Goal: Transaction & Acquisition: Book appointment/travel/reservation

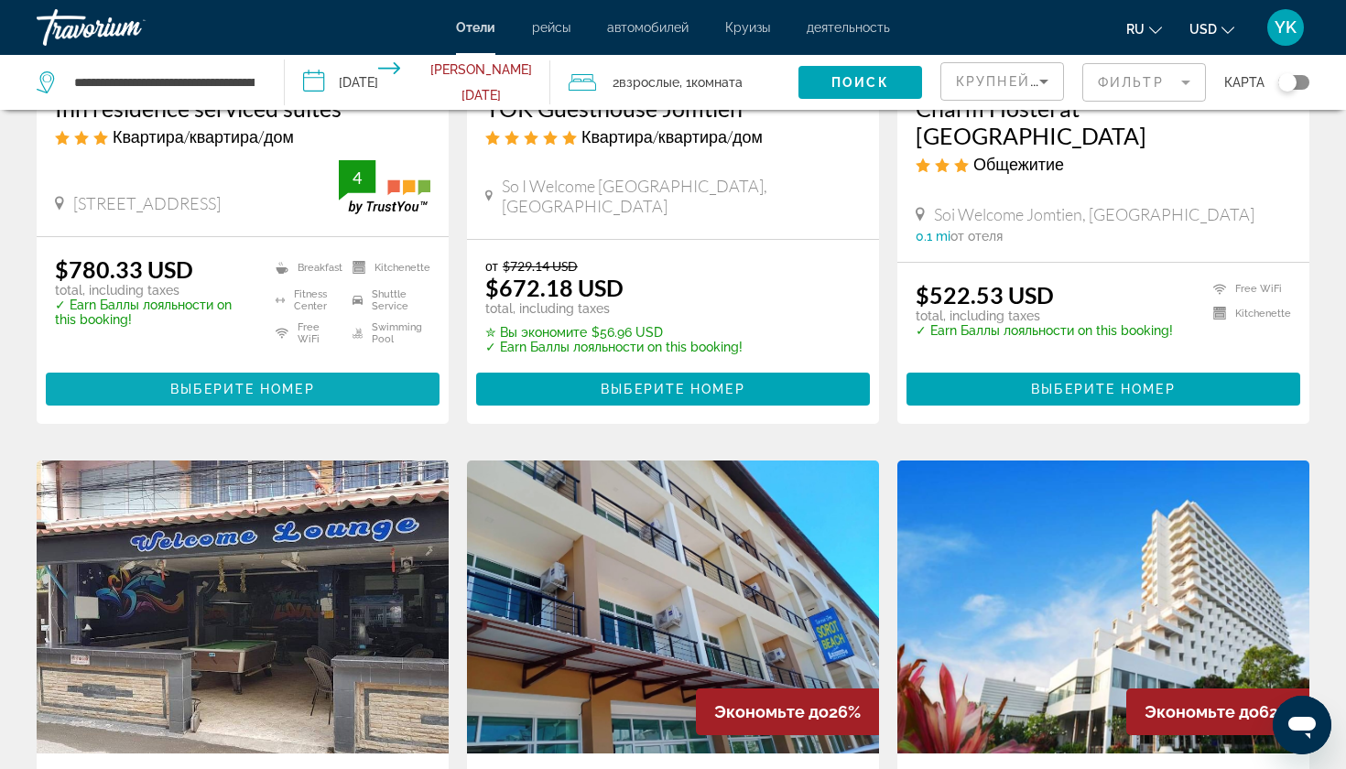
scroll to position [389, 0]
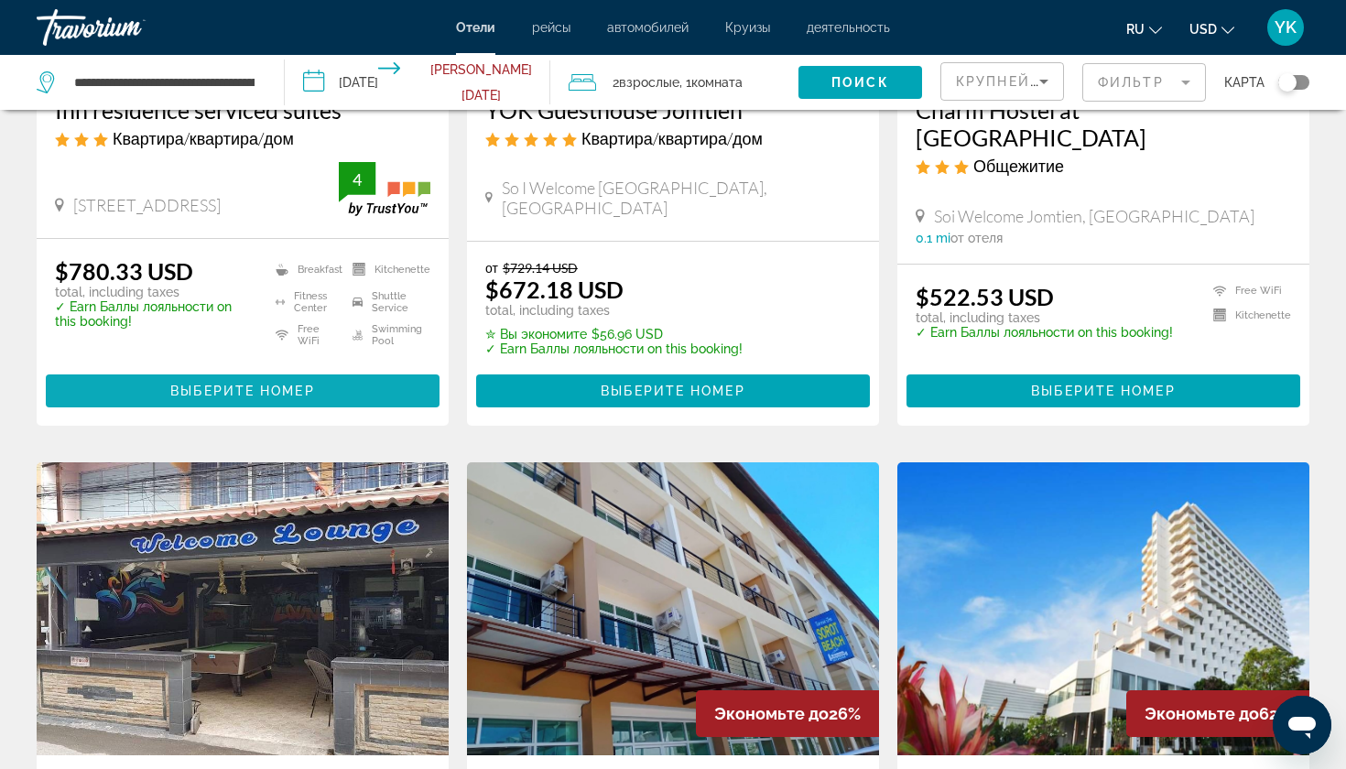
click at [245, 387] on span "Выберите номер" at bounding box center [242, 391] width 144 height 15
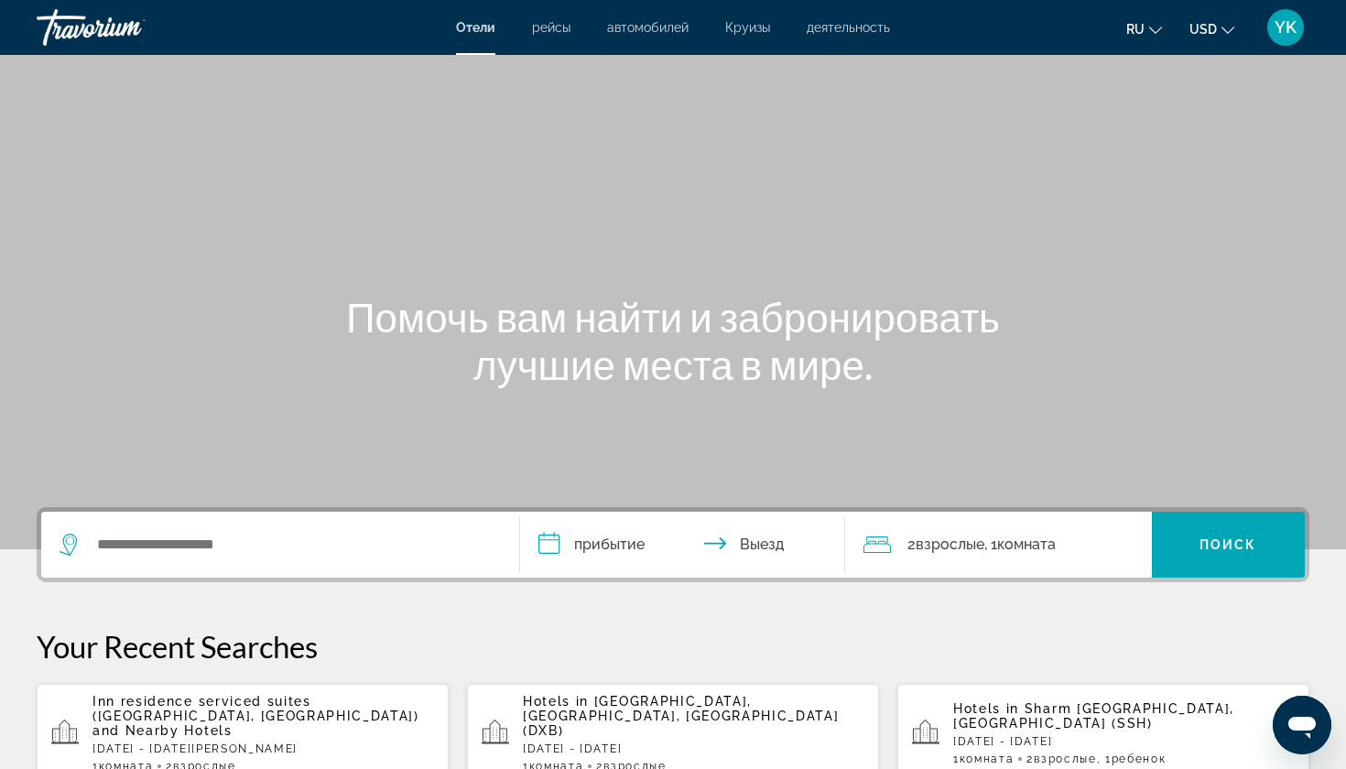
click at [286, 726] on div "Inn residence serviced suites ([GEOGRAPHIC_DATA], TH) and Nearby Hotels [GEOGRA…" at bounding box center [262, 733] width 341 height 79
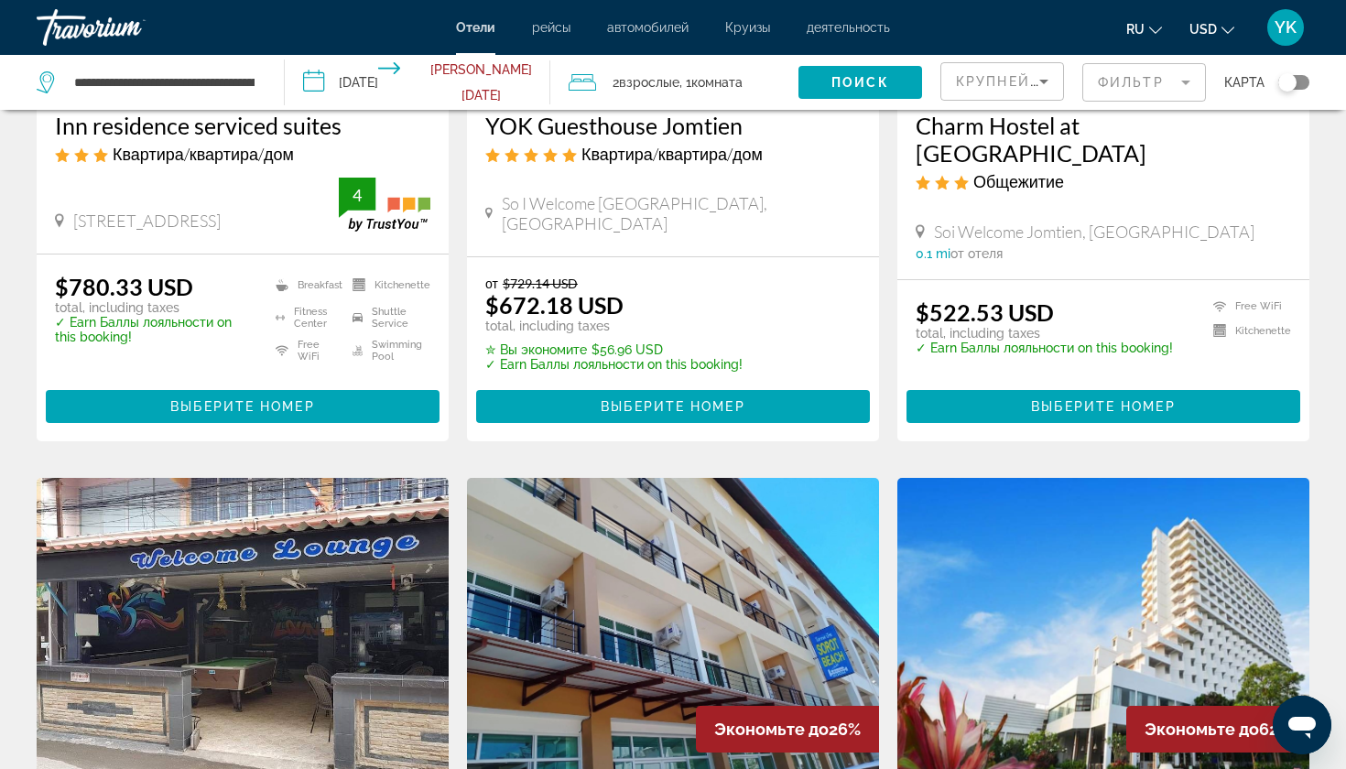
scroll to position [391, 0]
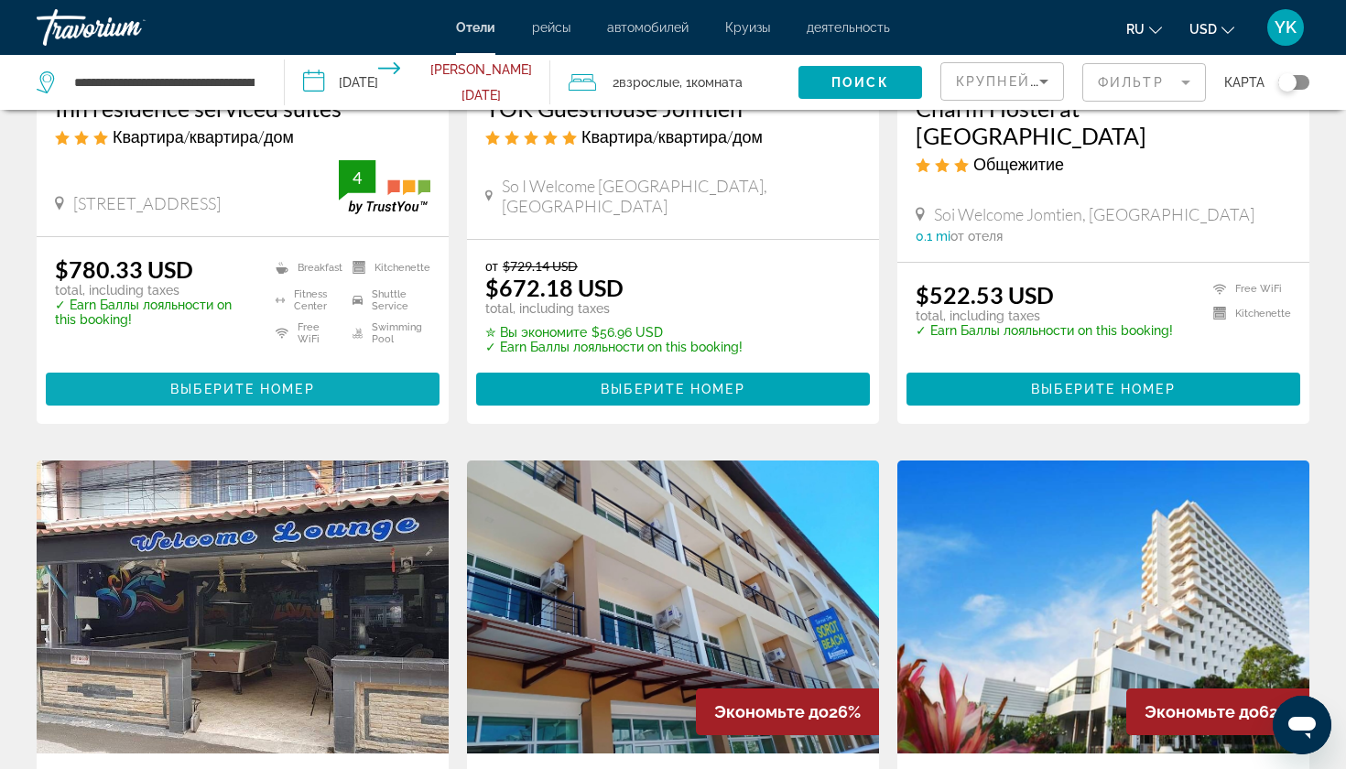
click at [198, 382] on span "Выберите номер" at bounding box center [242, 389] width 144 height 15
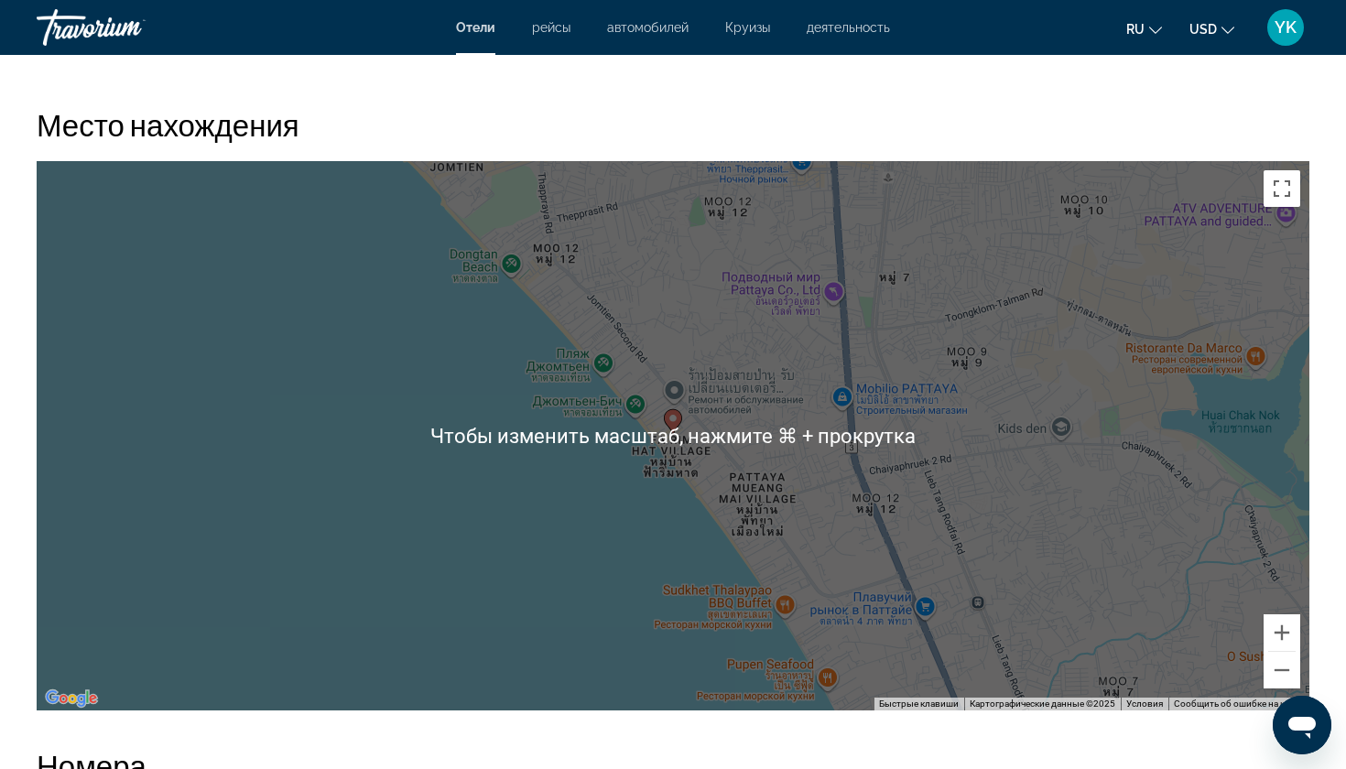
scroll to position [1681, 0]
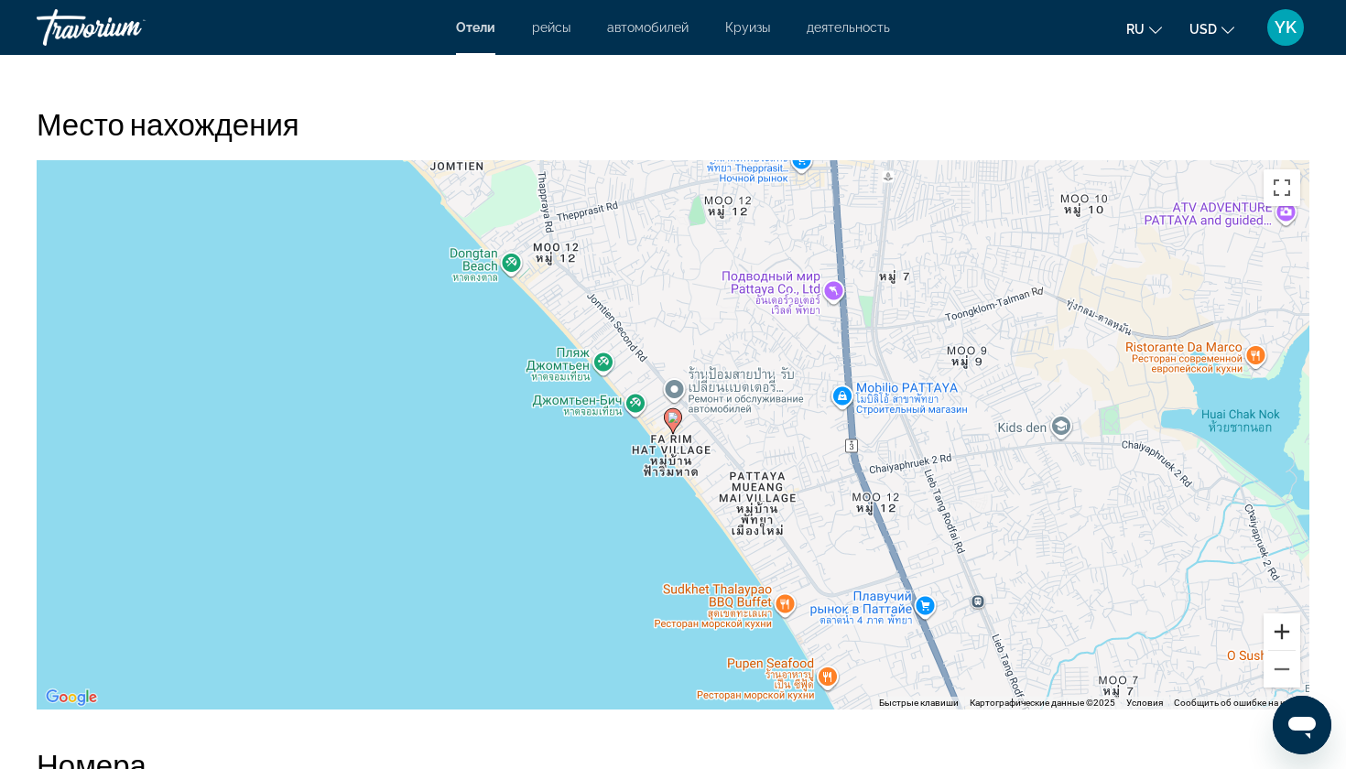
click at [1284, 626] on button "Увеличить" at bounding box center [1281, 631] width 37 height 37
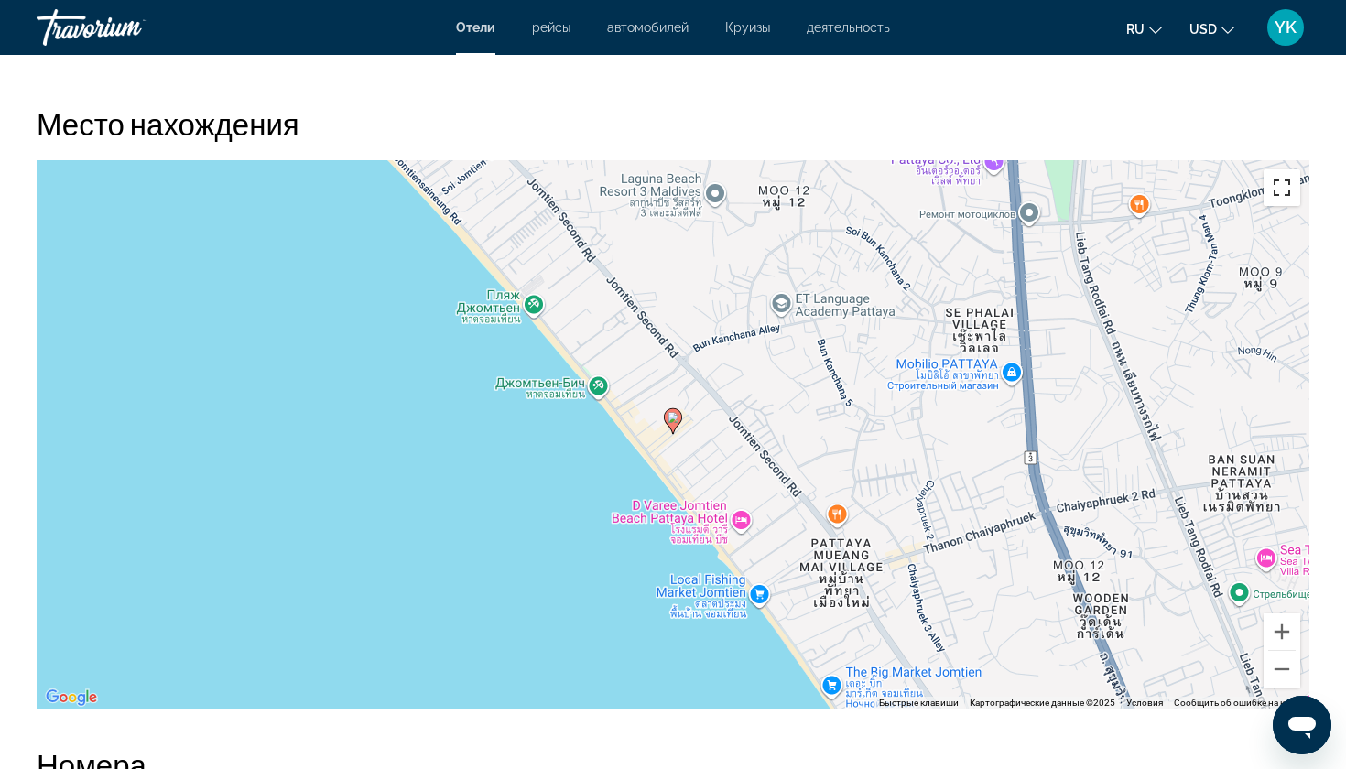
click at [1278, 189] on button "Включить полноэкранный режим" at bounding box center [1281, 187] width 37 height 37
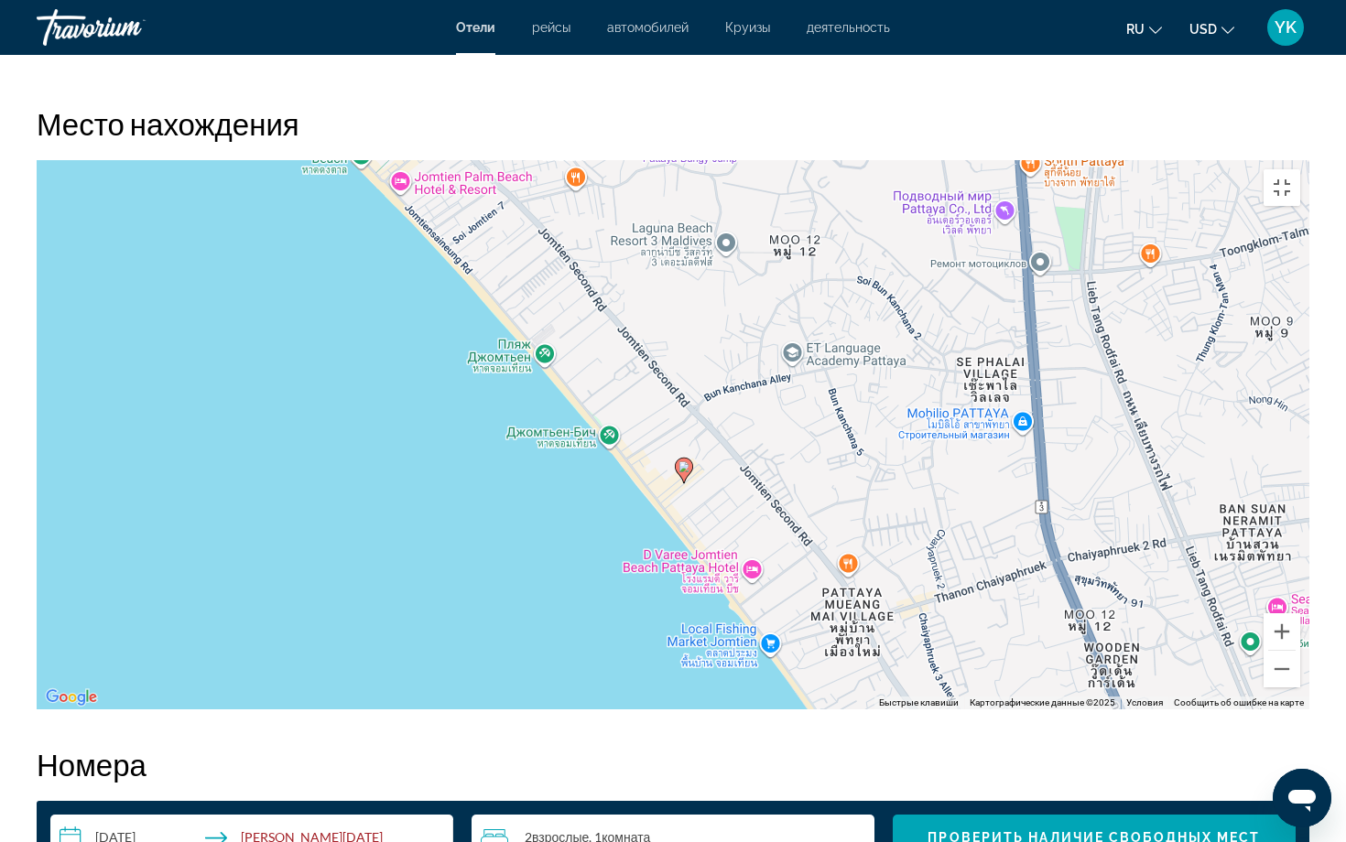
drag, startPoint x: 656, startPoint y: 372, endPoint x: 667, endPoint y: 425, distance: 54.2
click at [667, 425] on div "Чтобы активировать перетаскивание с помощью клавиатуры, нажмите Alt + Ввод. Пос…" at bounding box center [673, 434] width 1272 height 549
click at [1300, 650] on button "Увеличить" at bounding box center [1281, 631] width 37 height 37
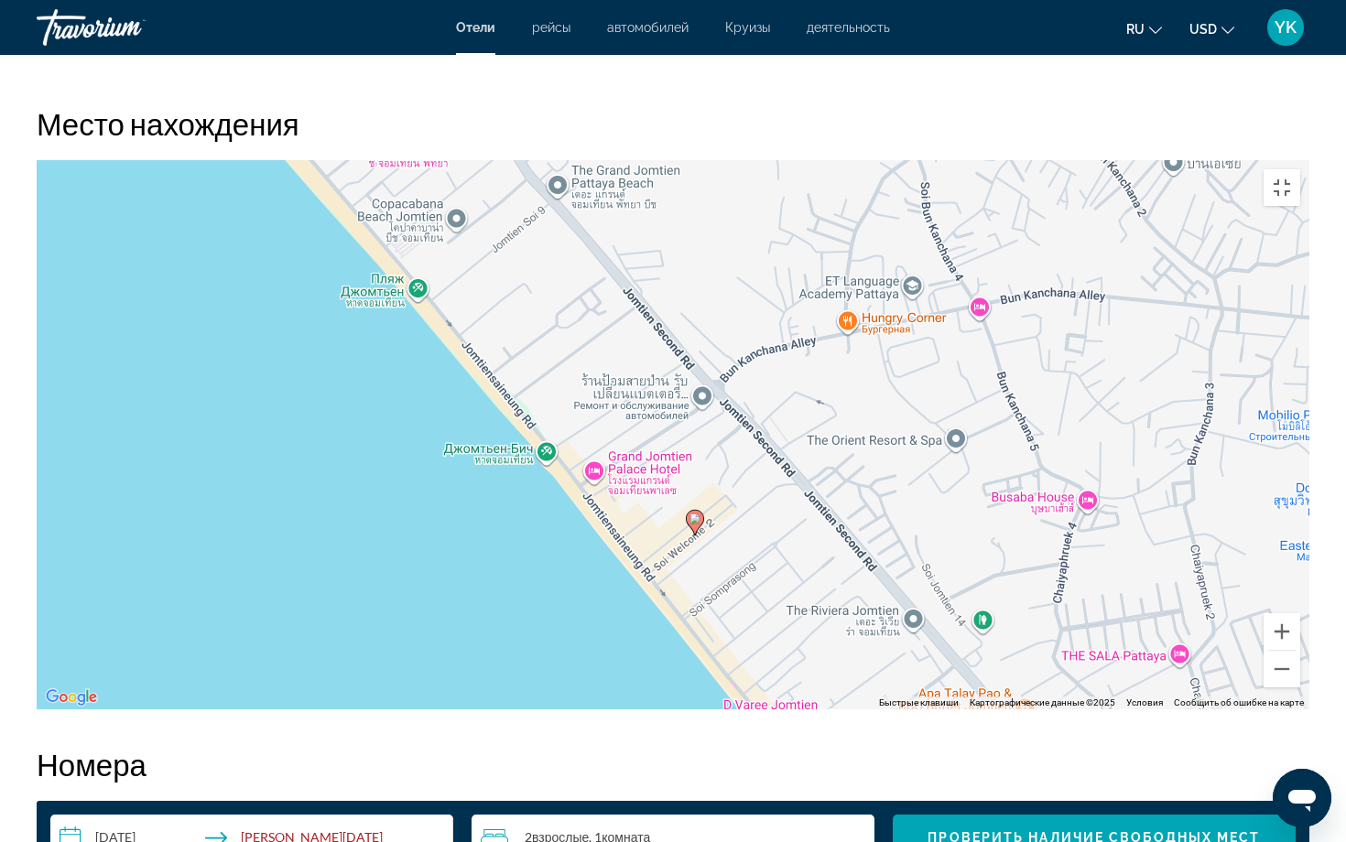
click at [598, 459] on div "Чтобы активировать перетаскивание с помощью клавиатуры, нажмите Alt + Ввод. Пос…" at bounding box center [673, 434] width 1272 height 549
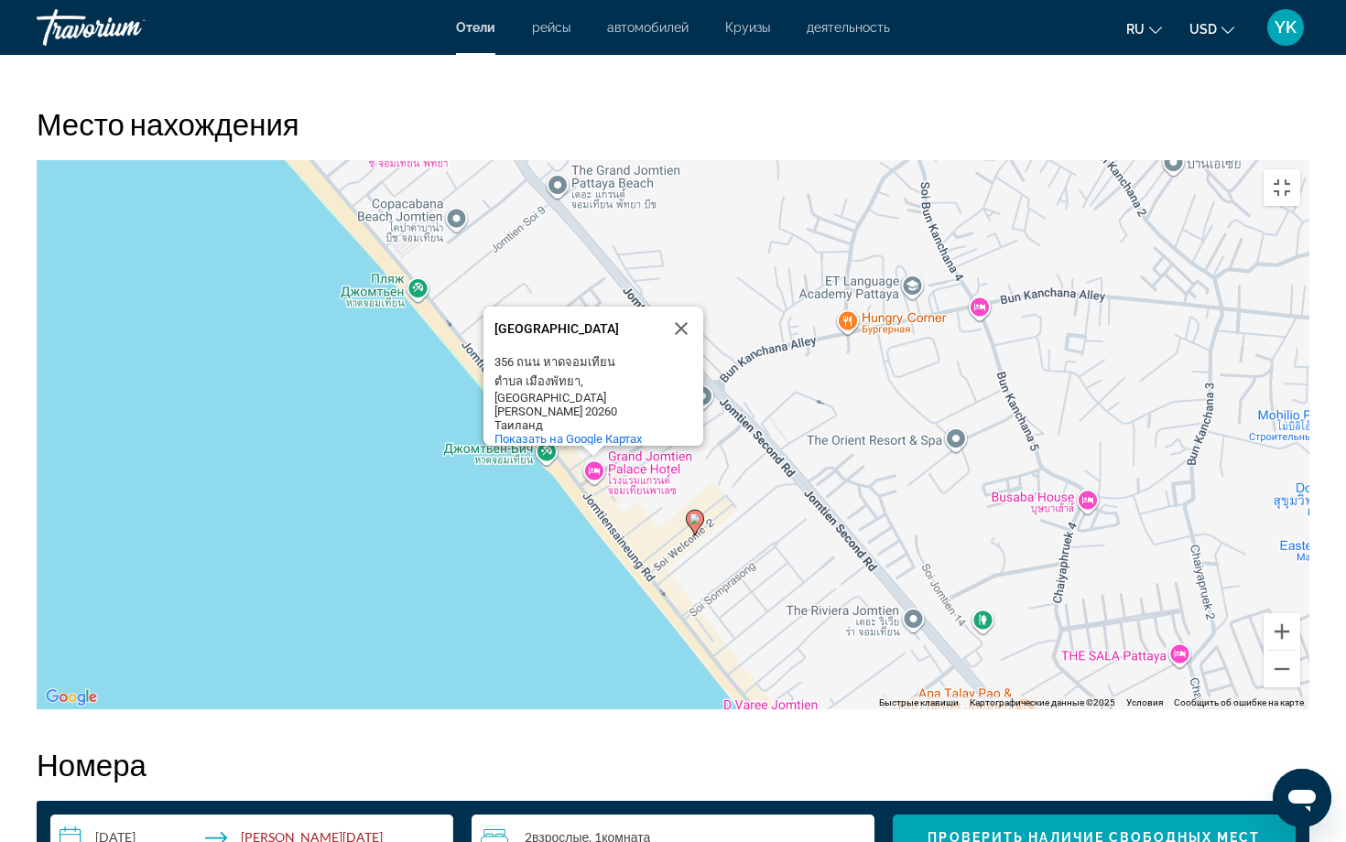
click at [595, 322] on div "[GEOGRAPHIC_DATA]" at bounding box center [576, 329] width 165 height 14
